Goal: Register for event/course

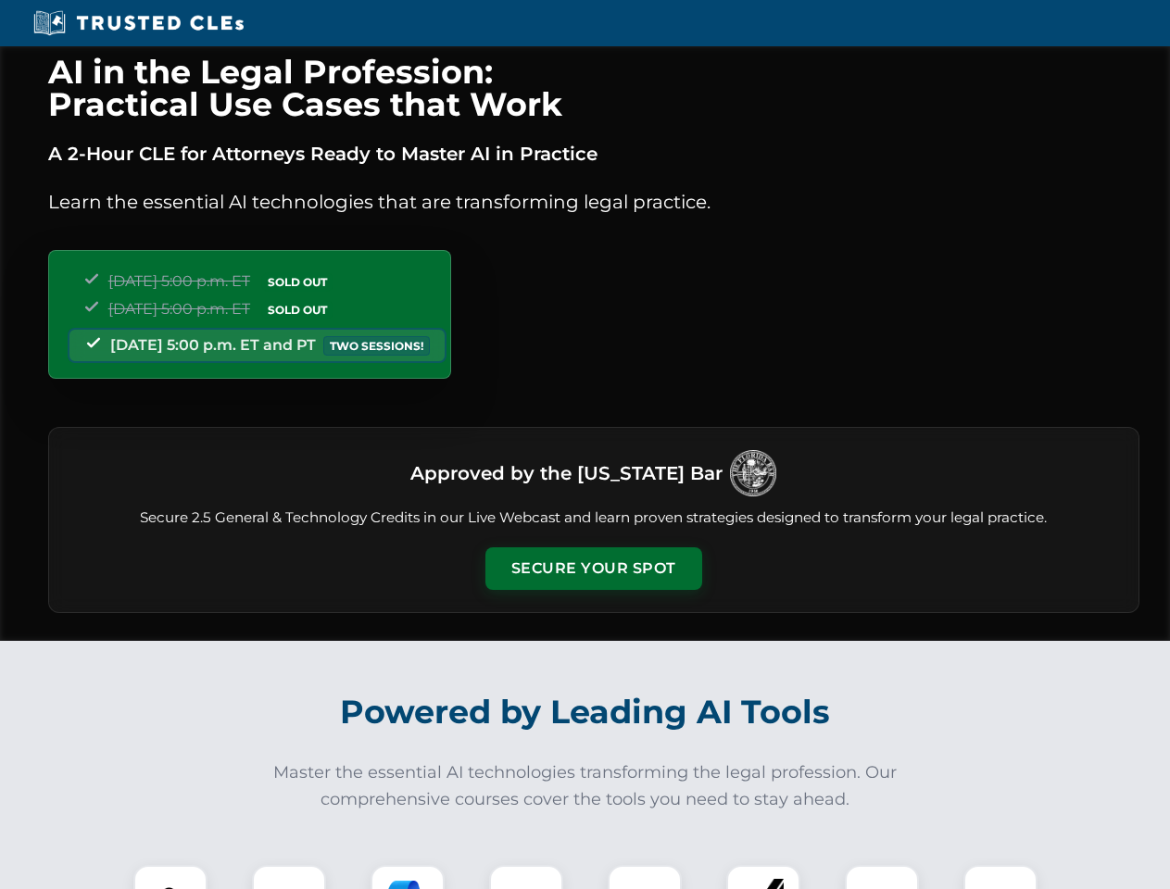
click at [593, 569] on button "Secure Your Spot" at bounding box center [593, 568] width 217 height 43
click at [170, 877] on img at bounding box center [171, 902] width 54 height 54
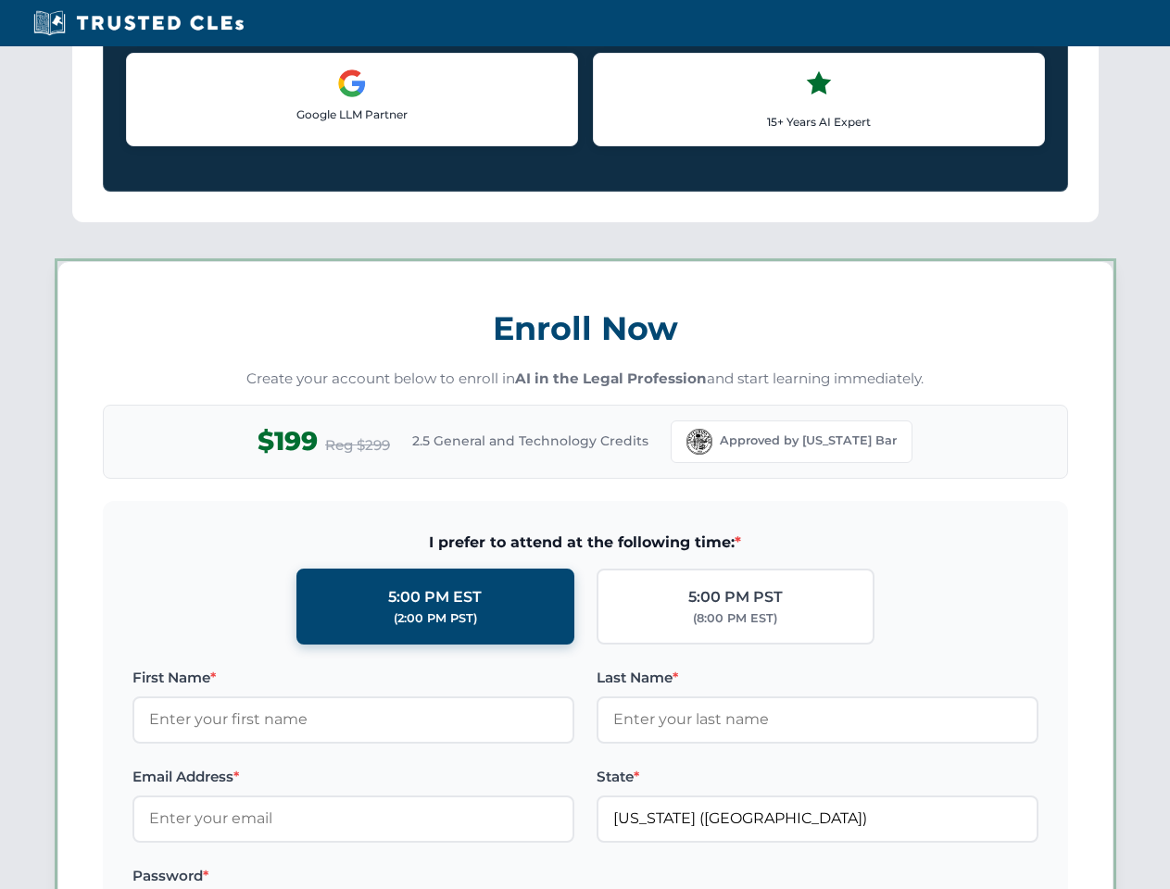
click at [407, 877] on label "Password *" at bounding box center [353, 876] width 442 height 22
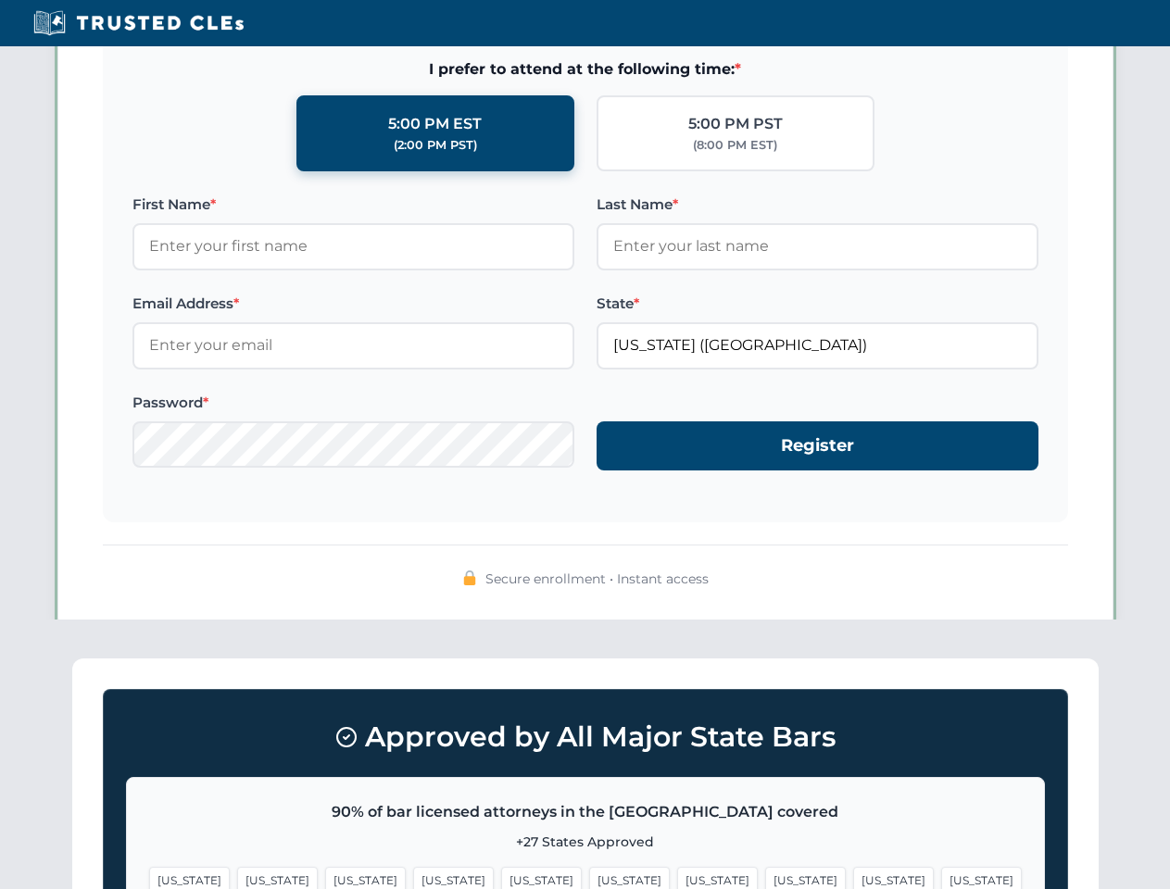
click at [853, 877] on span "[US_STATE]" at bounding box center [893, 880] width 81 height 27
